Goal: Transaction & Acquisition: Purchase product/service

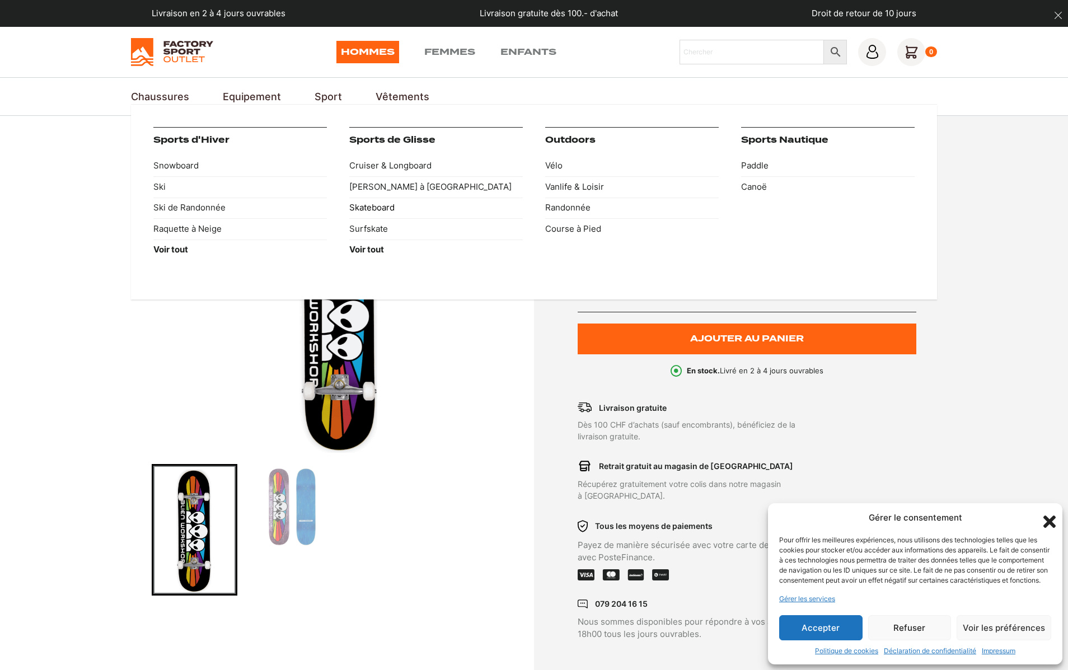
click at [368, 207] on link "Skateboard" at bounding box center [436, 208] width 174 height 21
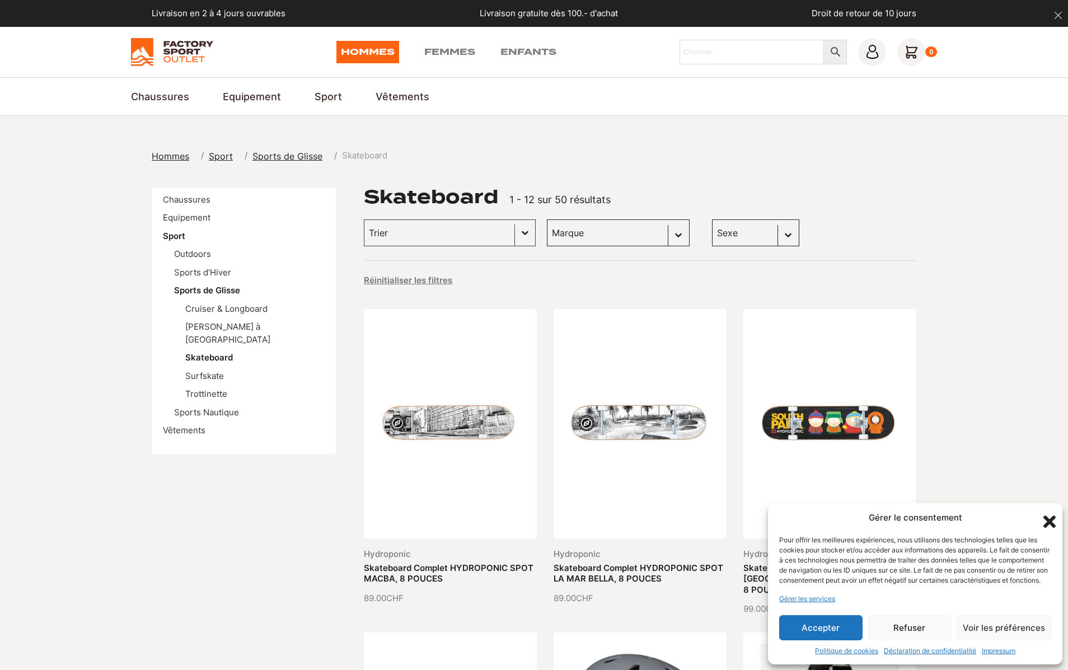
click at [826, 629] on button "Accepter" at bounding box center [821, 627] width 83 height 25
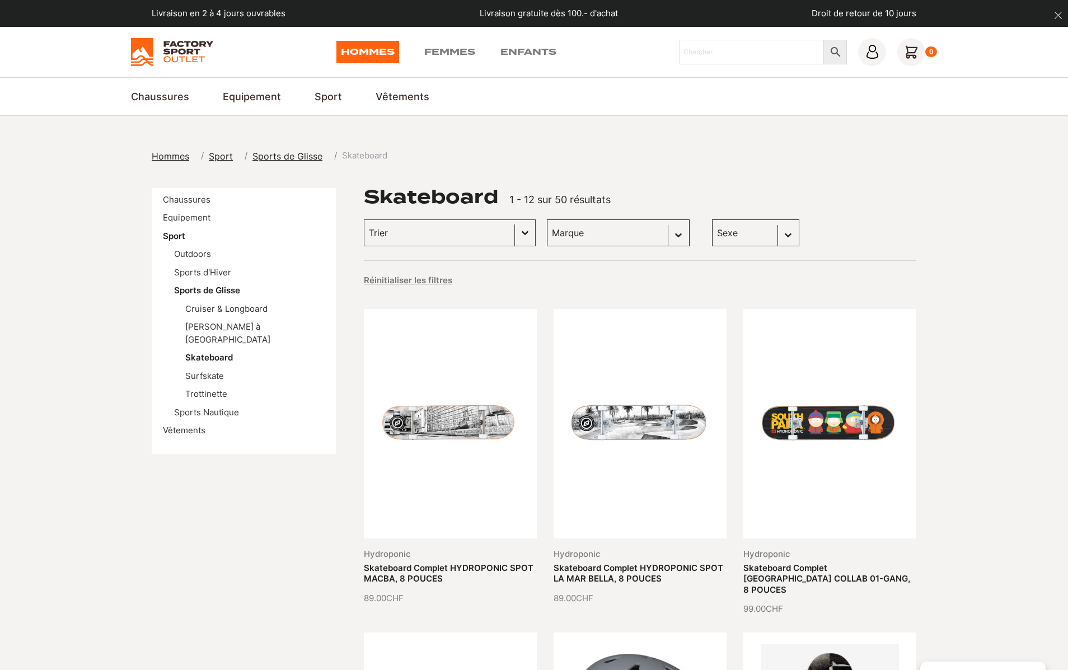
click at [734, 236] on select "Sexe Hommes (50) Femmes (47) Enfants (44)" at bounding box center [755, 233] width 87 height 27
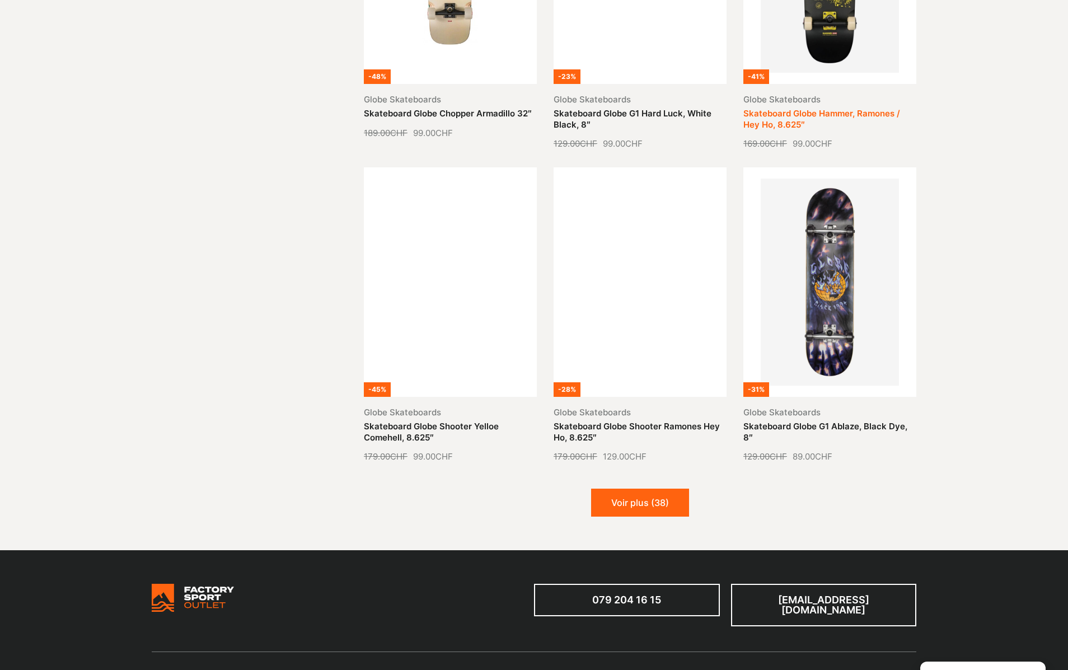
scroll to position [1249, 0]
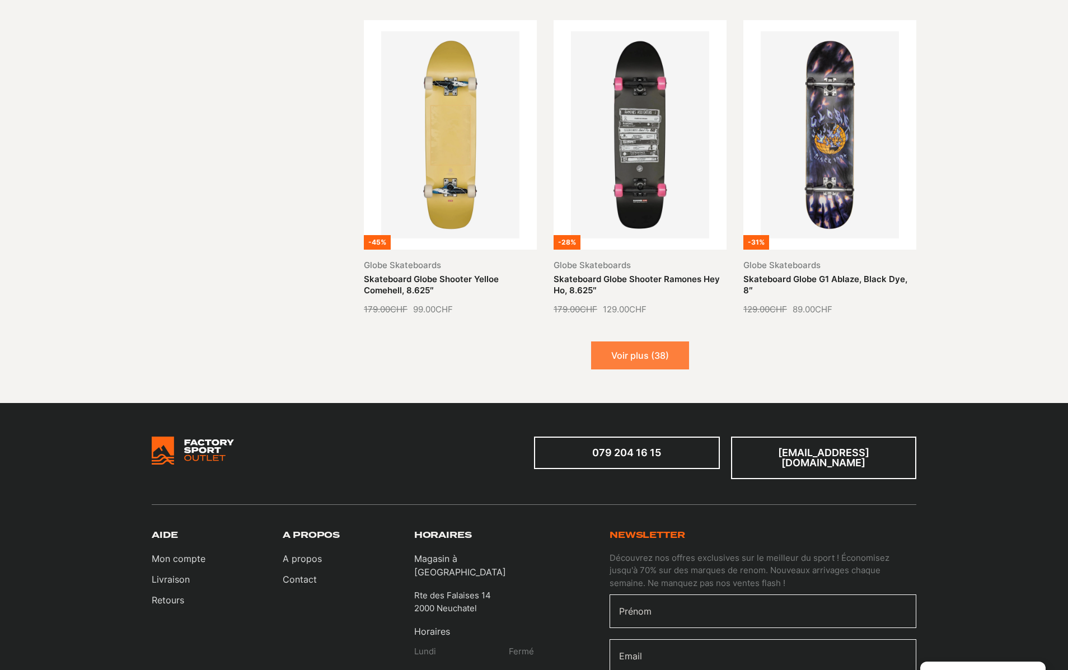
click at [637, 342] on button "Voir plus (38)" at bounding box center [640, 356] width 98 height 28
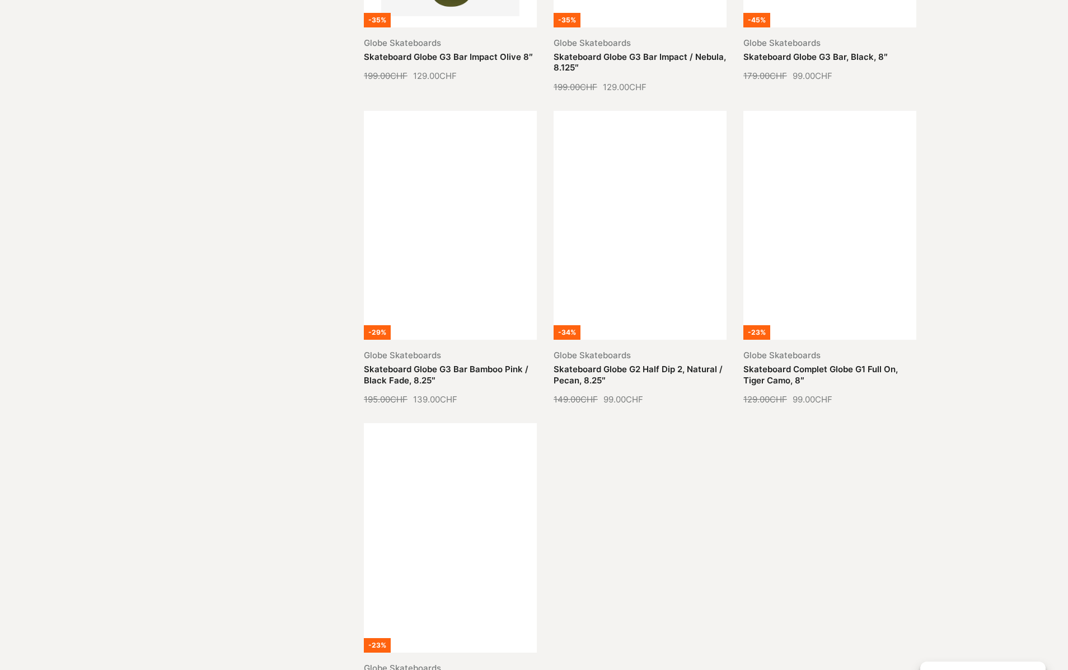
scroll to position [2163, 0]
